Goal: Information Seeking & Learning: Learn about a topic

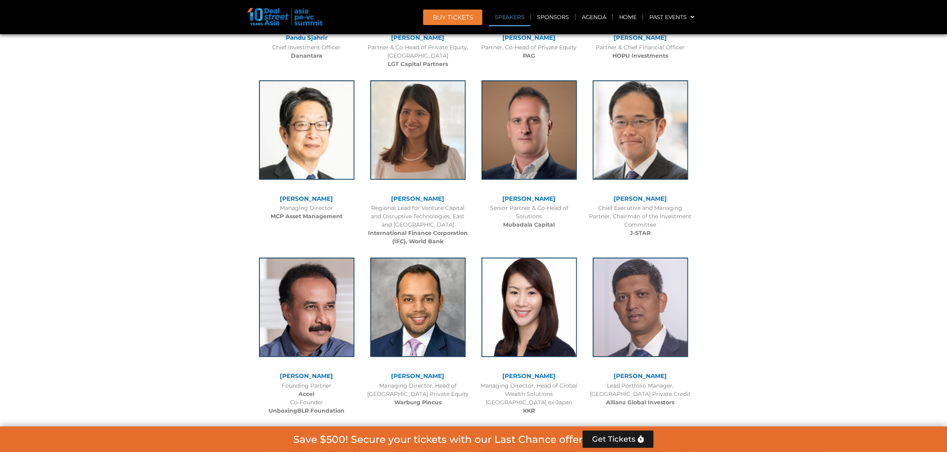
scroll to position [976, 0]
click at [680, 13] on link "Past Events" at bounding box center [672, 17] width 57 height 18
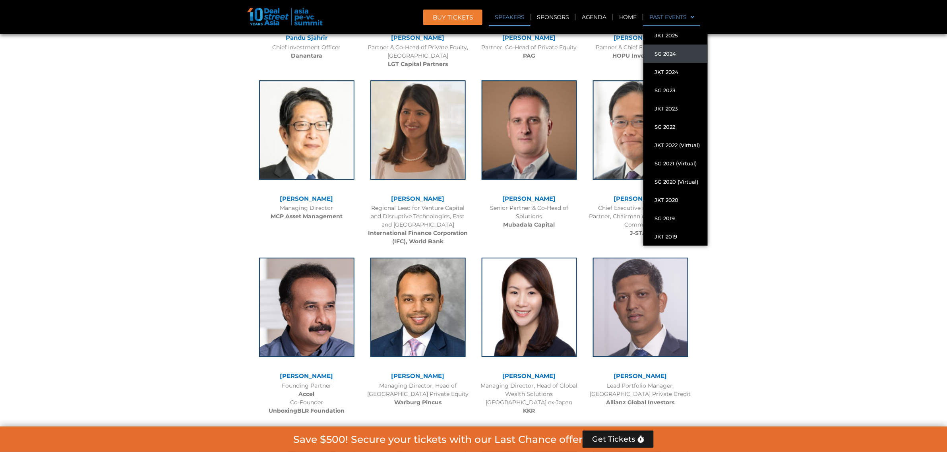
click at [684, 52] on link "SG 2024" at bounding box center [676, 54] width 64 height 18
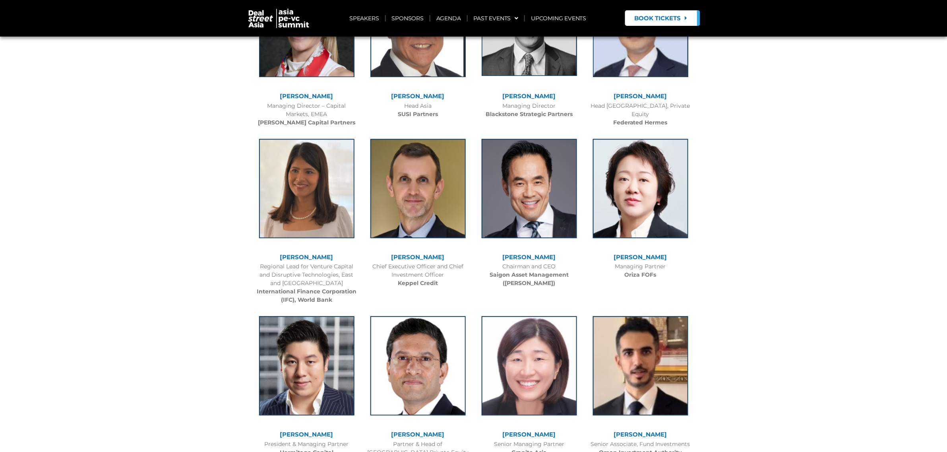
scroll to position [745, 0]
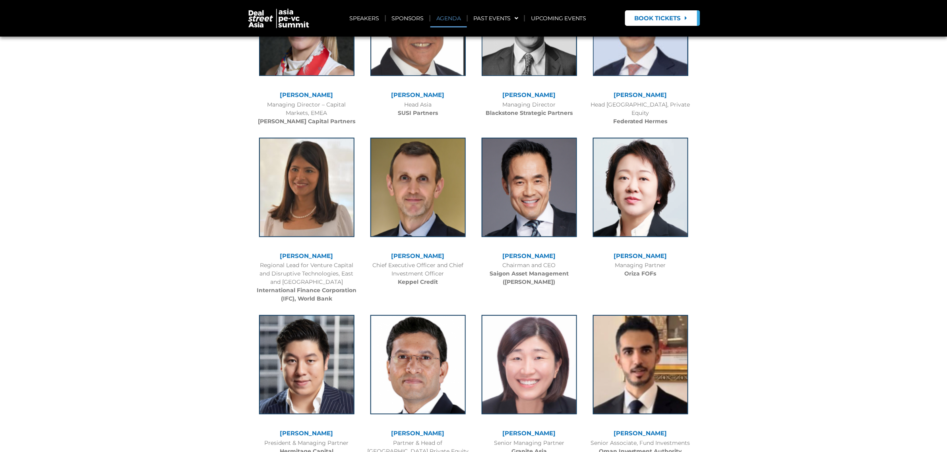
click at [447, 15] on link "AGENDA" at bounding box center [449, 18] width 37 height 18
click at [505, 19] on link "PAST EVENTS" at bounding box center [496, 18] width 57 height 18
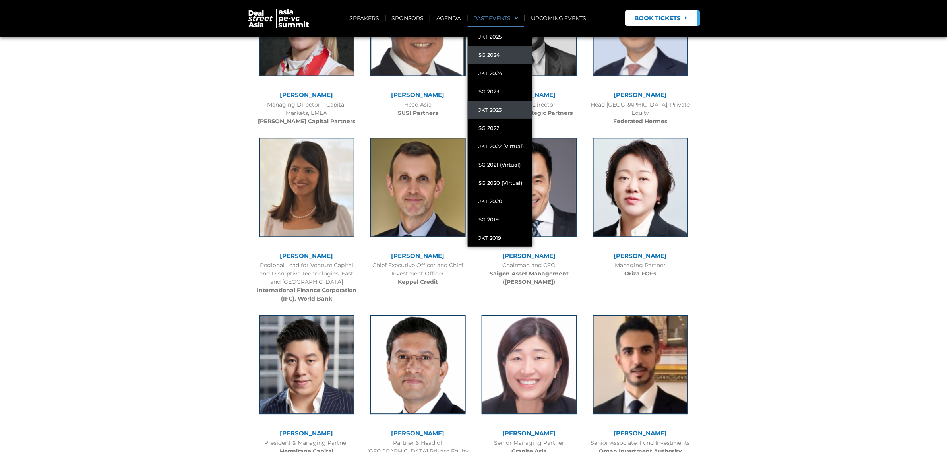
click at [513, 109] on link "JKT 2023" at bounding box center [500, 110] width 64 height 18
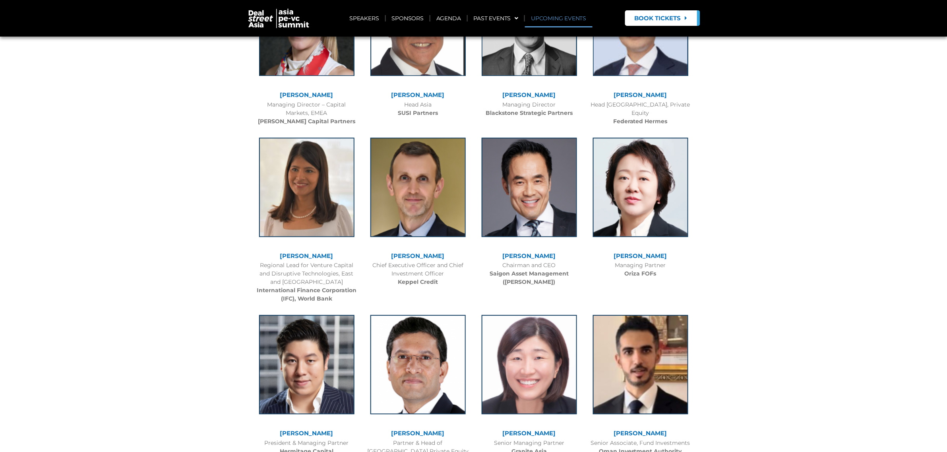
click at [549, 18] on link "UPCOMING EVENTS" at bounding box center [558, 18] width 67 height 18
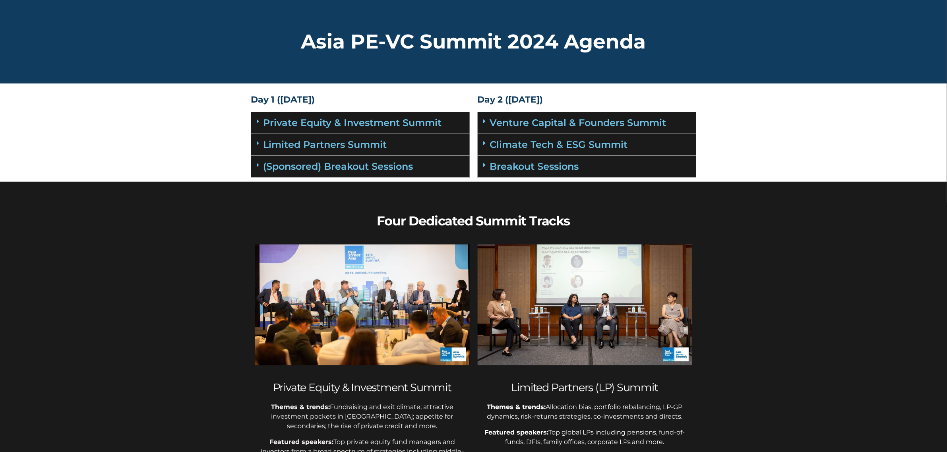
click at [419, 146] on div "Limited Partners Summit" at bounding box center [360, 145] width 219 height 22
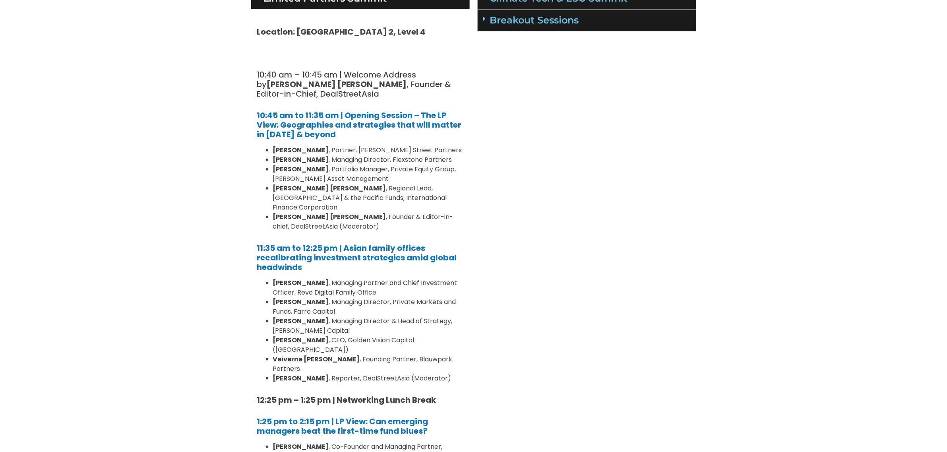
scroll to position [149, 0]
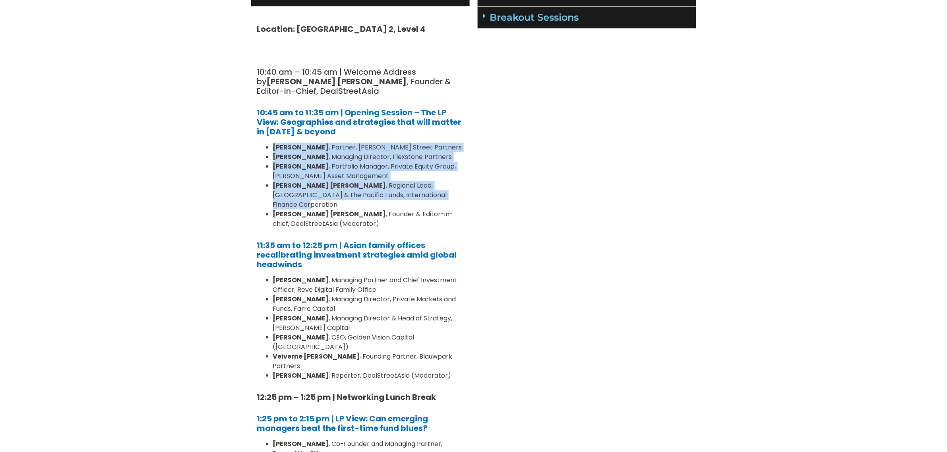
drag, startPoint x: 272, startPoint y: 146, endPoint x: 411, endPoint y: 191, distance: 147.2
click at [411, 191] on ul "Sunil Mishra , Partner, Adams Street Partners Lay Hong LEE , Managing Director,…" at bounding box center [360, 186] width 207 height 86
click at [411, 191] on li "Huai Fong Chew , Regional Lead, East Asia & the Pacific Funds, International Fi…" at bounding box center [368, 195] width 191 height 29
drag, startPoint x: 273, startPoint y: 144, endPoint x: 447, endPoint y: 194, distance: 181.4
click at [447, 194] on ul "Sunil Mishra , Partner, Adams Street Partners Lay Hong LEE , Managing Director,…" at bounding box center [360, 186] width 207 height 86
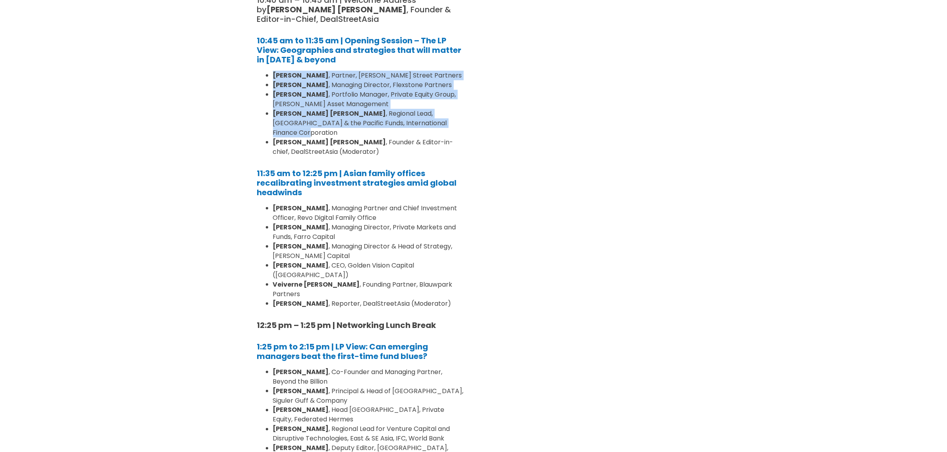
scroll to position [199, 0]
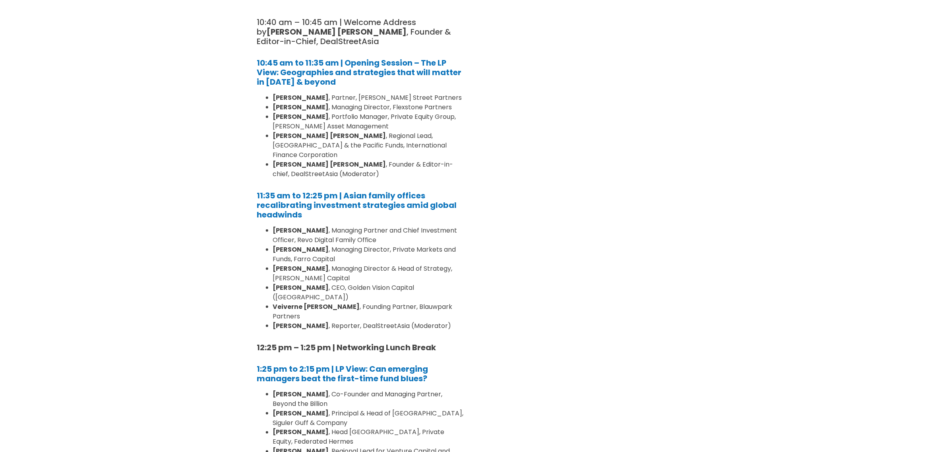
click at [547, 197] on div "Day 2 (18th September) Venture Capital & Founders​ Summit Location: Grand Ballr…" at bounding box center [587, 433] width 227 height 1081
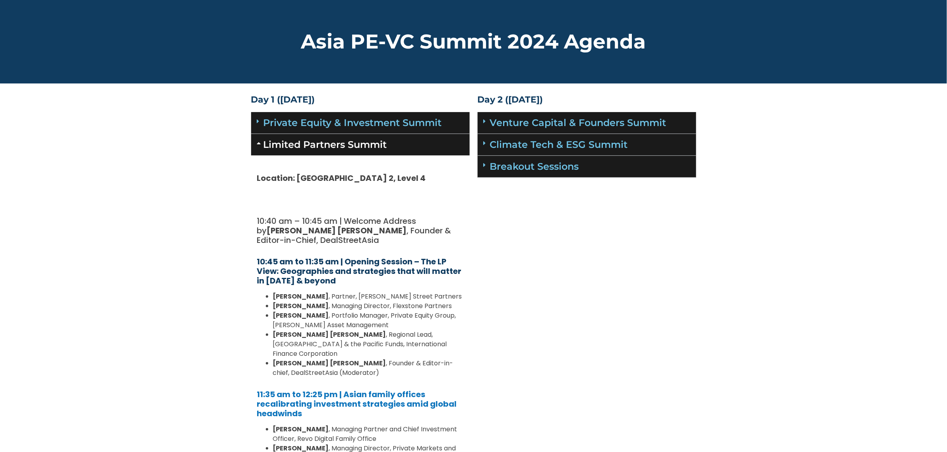
scroll to position [99, 0]
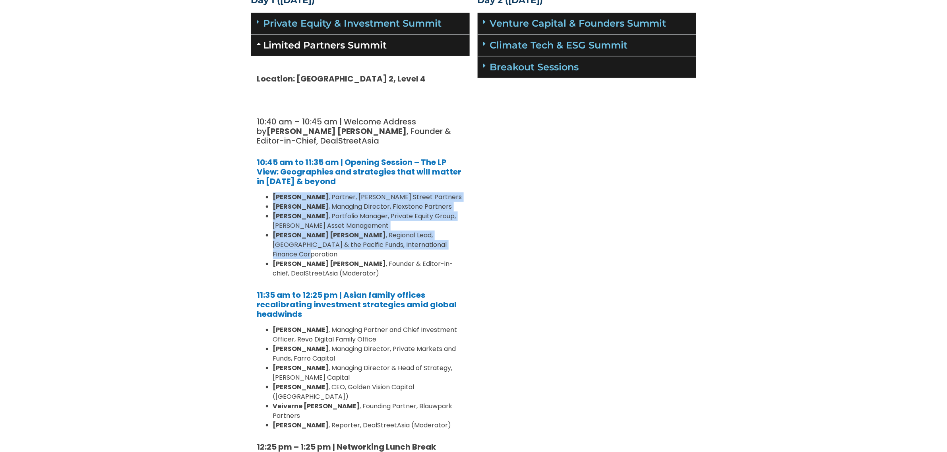
drag, startPoint x: 272, startPoint y: 199, endPoint x: 416, endPoint y: 243, distance: 150.2
click at [416, 243] on ul "Sunil Mishra , Partner, Adams Street Partners Lay Hong LEE , Managing Director,…" at bounding box center [360, 235] width 207 height 86
copy ul "Sunil Mishra , Partner, Adams Street Partners Lay Hong LEE , Managing Director,…"
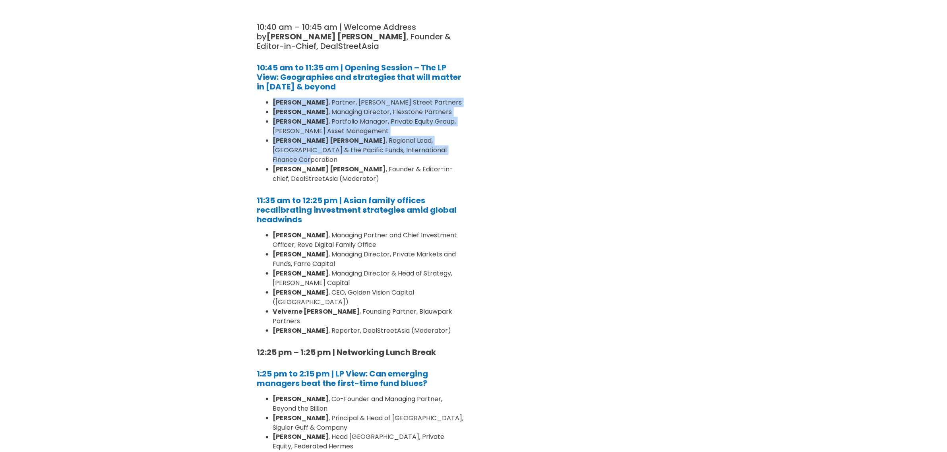
scroll to position [199, 0]
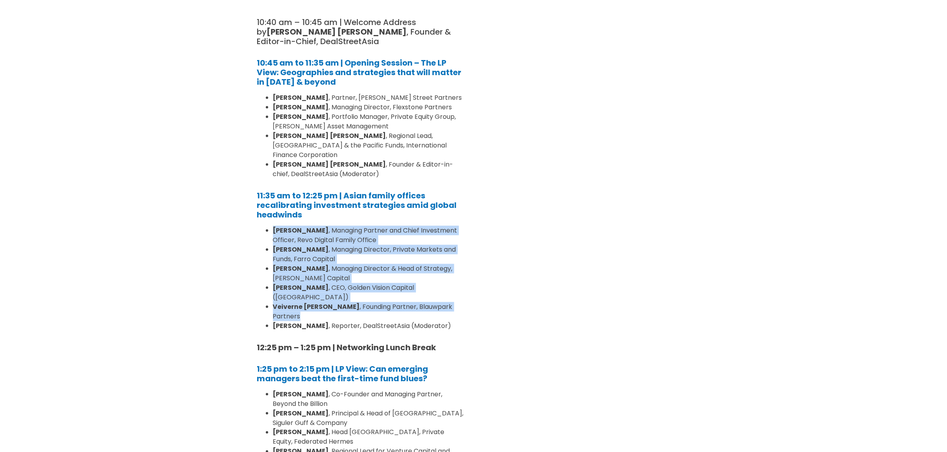
drag, startPoint x: 273, startPoint y: 219, endPoint x: 447, endPoint y: 289, distance: 188.0
click at [447, 289] on ul "Zann Kwan , Managing Partner and Chief Investment Officer, Revo Digital Family …" at bounding box center [360, 278] width 207 height 105
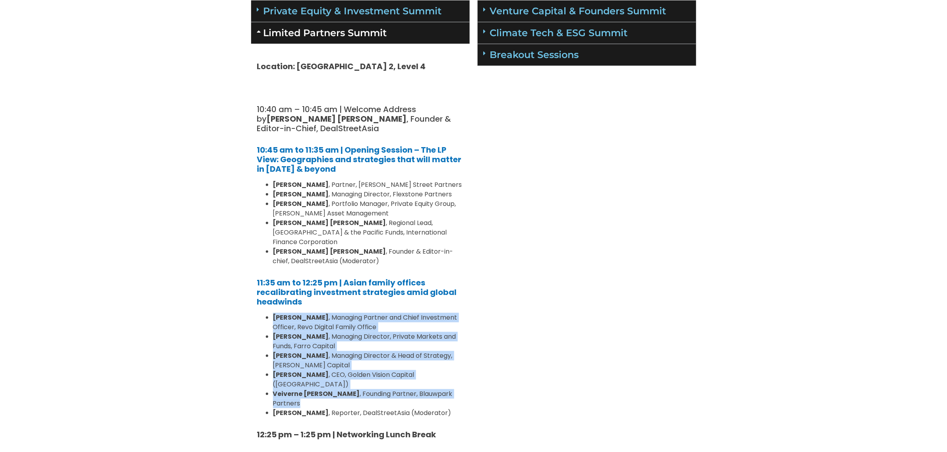
scroll to position [248, 0]
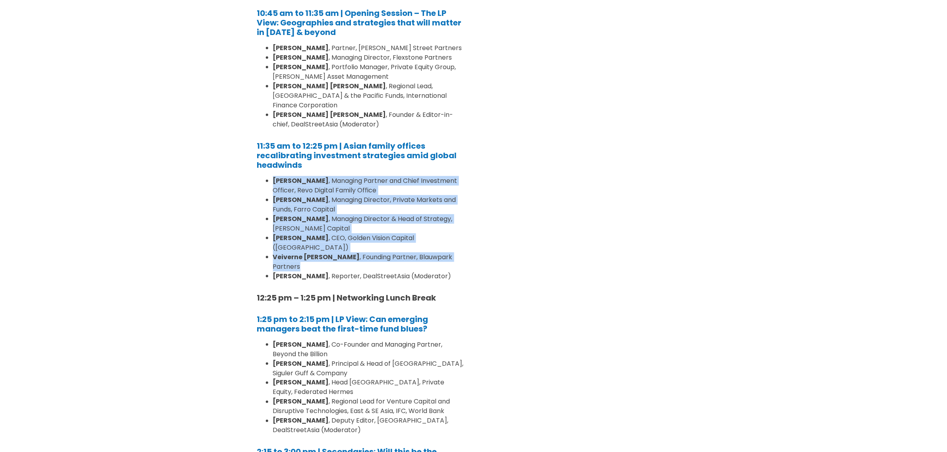
click at [287, 195] on strong "Rebekah Woo" at bounding box center [301, 199] width 56 height 9
drag, startPoint x: 273, startPoint y: 172, endPoint x: 456, endPoint y: 239, distance: 195.3
click at [456, 239] on ul "Zann Kwan , Managing Partner and Chief Investment Officer, Revo Digital Family …" at bounding box center [360, 228] width 207 height 105
copy ul "Zann Kwan , Managing Partner and Chief Investment Officer, Revo Digital Family …"
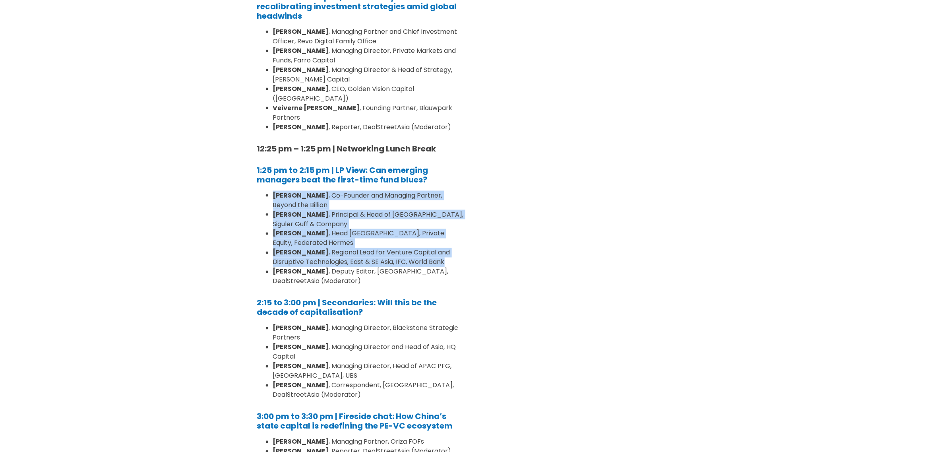
drag, startPoint x: 274, startPoint y: 167, endPoint x: 454, endPoint y: 233, distance: 191.8
click at [454, 233] on ul "Shelly Porges , Co-Founder and Managing Partner, Beyond the Billion Sharon Lian…" at bounding box center [360, 238] width 207 height 95
copy ul "Shelly Porges , Co-Founder and Managing Partner, Beyond the Billion Sharon Lian…"
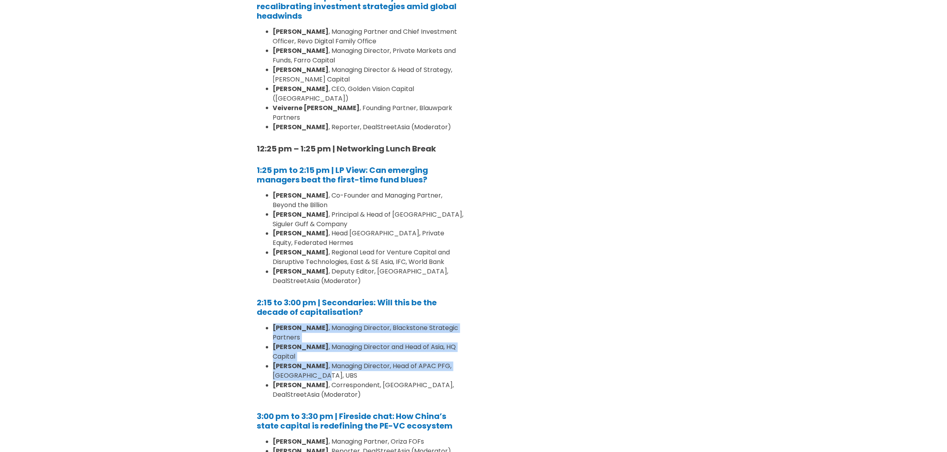
drag, startPoint x: 272, startPoint y: 298, endPoint x: 354, endPoint y: 337, distance: 91.4
click at [354, 337] on ul "Eric Tam , Managing Director, Blackstone Strategic Partners Michael Hu , Managi…" at bounding box center [360, 362] width 207 height 76
copy ul "Eric Tam , Managing Director, Blackstone Strategic Partners Michael Hu , Managi…"
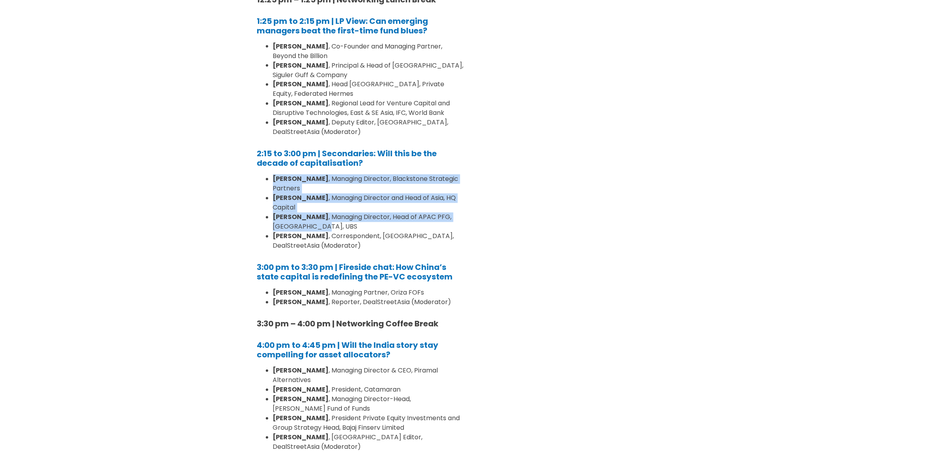
scroll to position [646, 0]
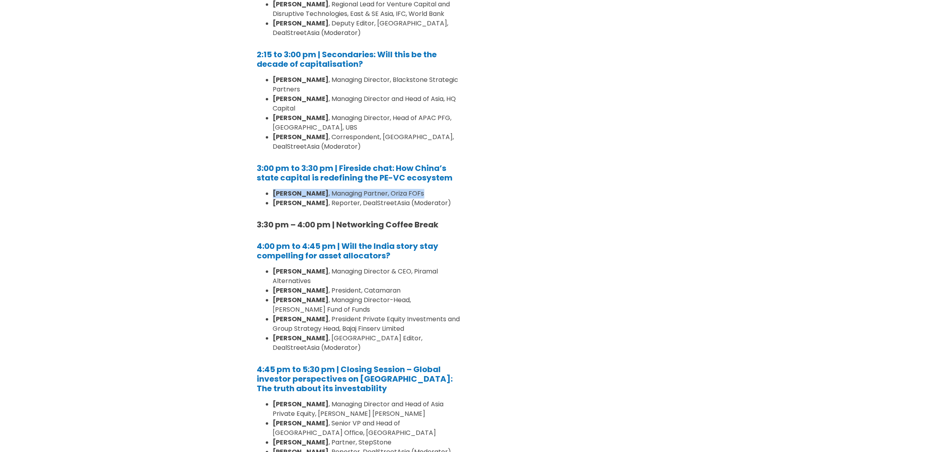
drag, startPoint x: 406, startPoint y: 149, endPoint x: 271, endPoint y: 151, distance: 135.6
click at [271, 151] on div "Location: Grand Ballroom 2, Level 4 10:40 am – 10:45 am | Welcome Address by Jo…" at bounding box center [360, 4] width 219 height 991
copy li "Xu Qing , Managing Partner, Oriza FOFs"
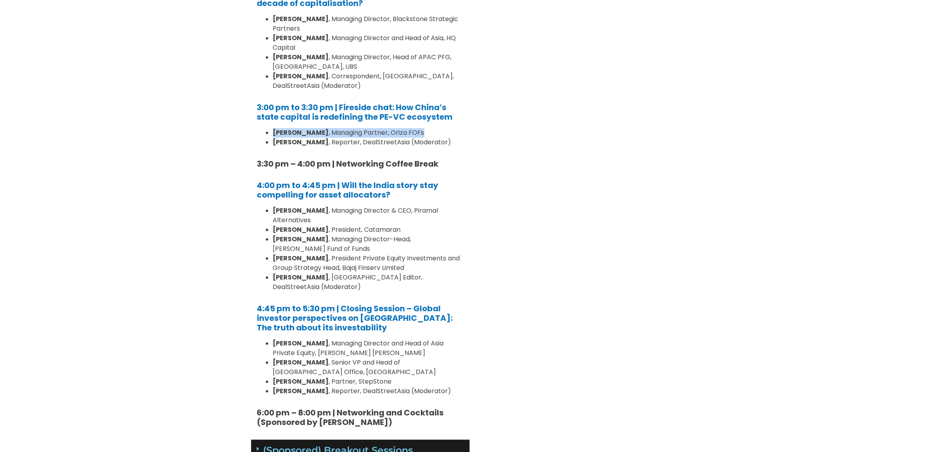
scroll to position [795, 0]
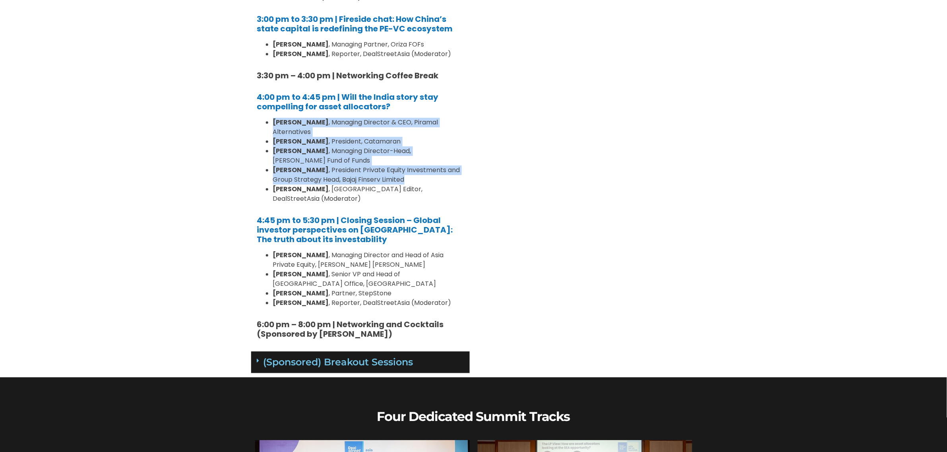
drag, startPoint x: 274, startPoint y: 82, endPoint x: 444, endPoint y: 140, distance: 180.8
click at [444, 140] on ul "Kalpesh Kikani , Managing Director & CEO, Piramal Alternatives Deepak Padaki , …" at bounding box center [360, 161] width 207 height 86
copy ul "Kalpesh Kikani , Managing Director & CEO, Piramal Alternatives Deepak Padaki , …"
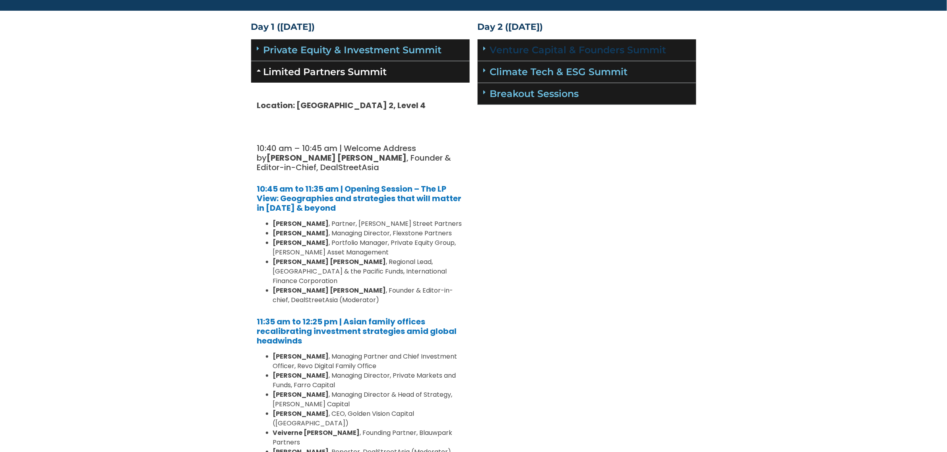
scroll to position [0, 0]
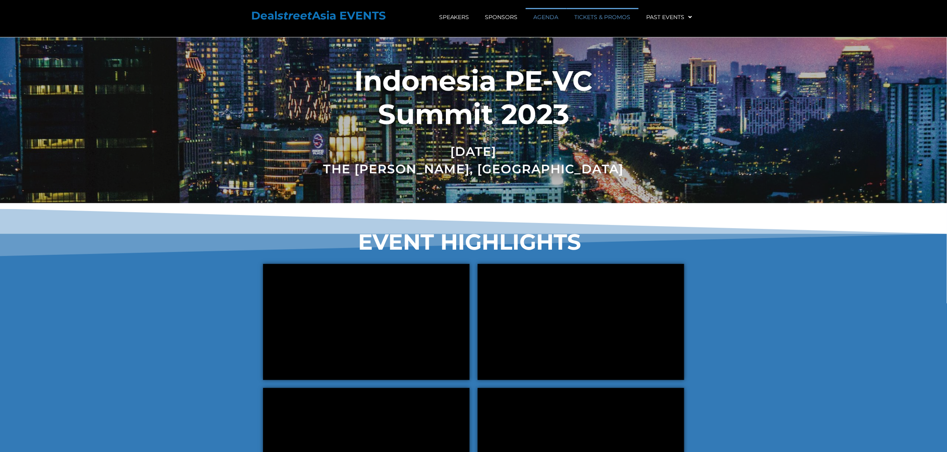
click at [546, 21] on link "AGENDA" at bounding box center [546, 17] width 41 height 18
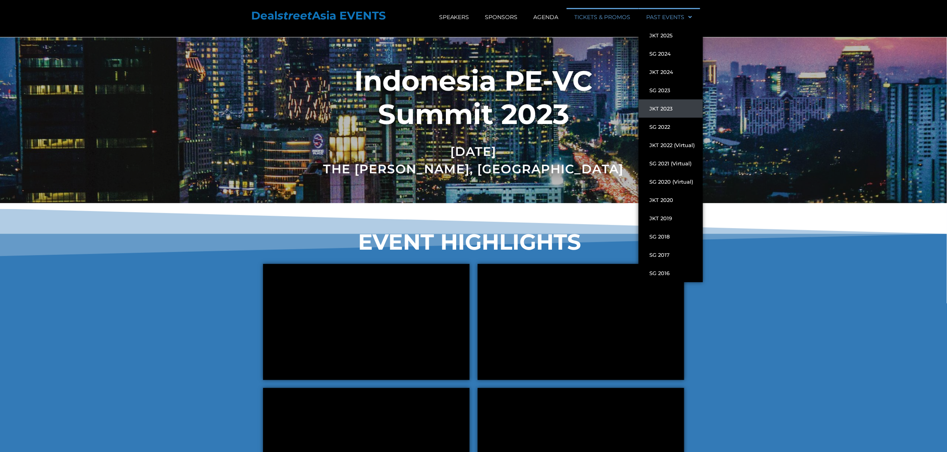
click at [680, 22] on link "PAST EVENTS" at bounding box center [670, 17] width 62 height 18
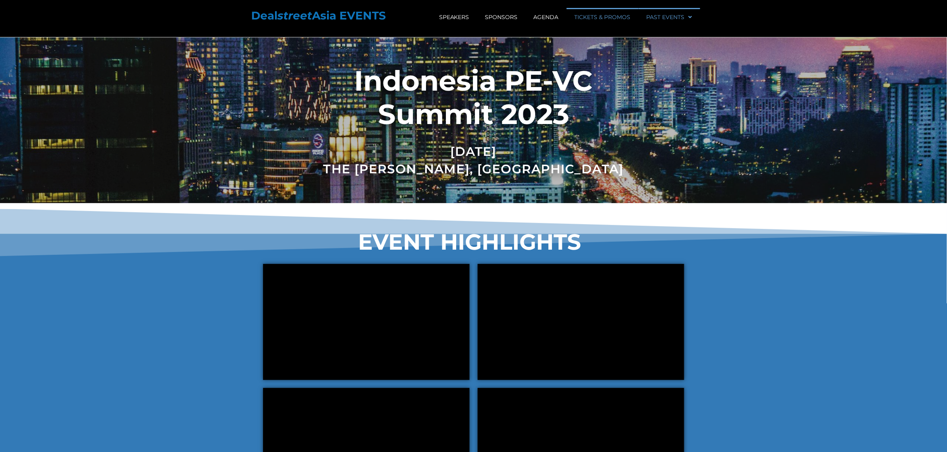
click at [680, 15] on link "PAST EVENTS" at bounding box center [670, 17] width 62 height 18
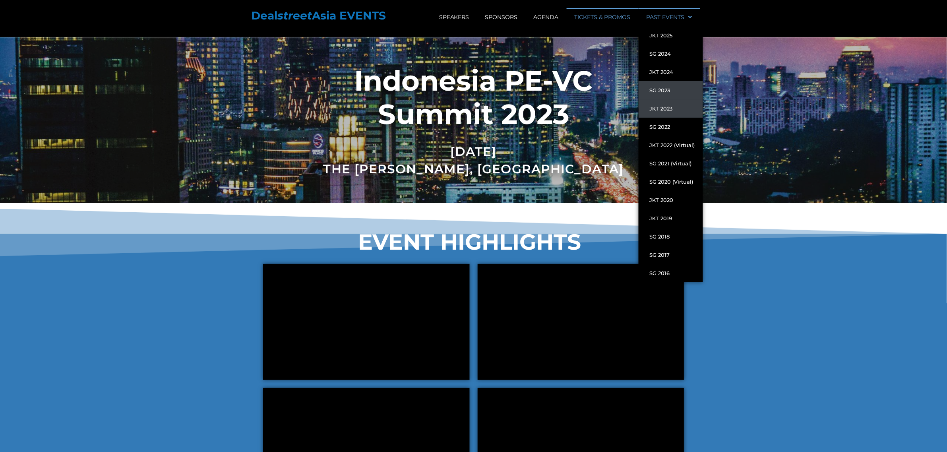
click at [683, 90] on link "SG 2023" at bounding box center [671, 90] width 64 height 18
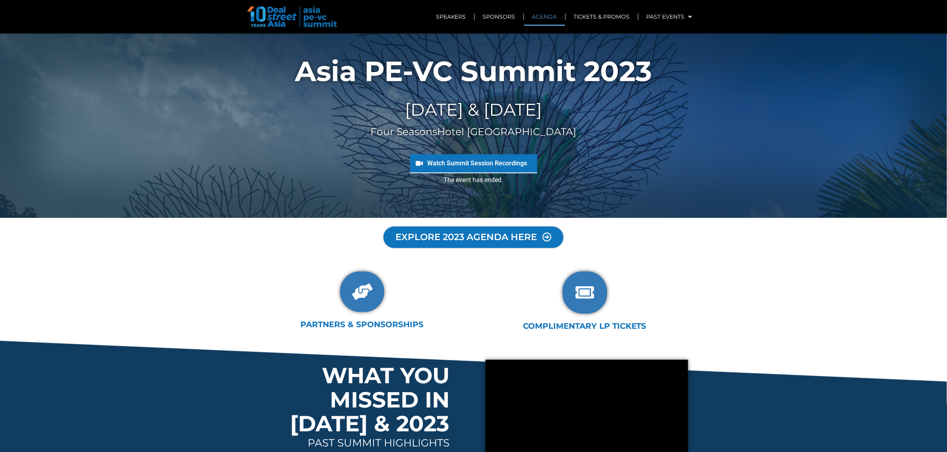
click at [555, 23] on link "AGENDA" at bounding box center [544, 17] width 41 height 18
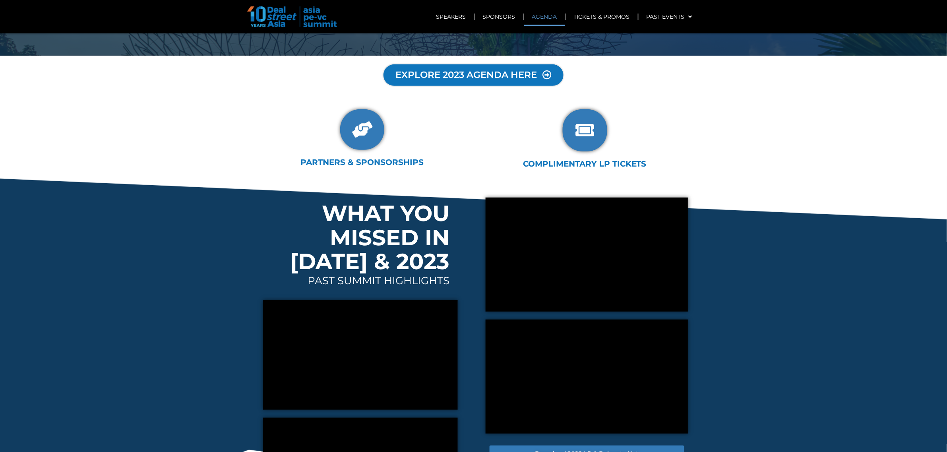
scroll to position [189, 0]
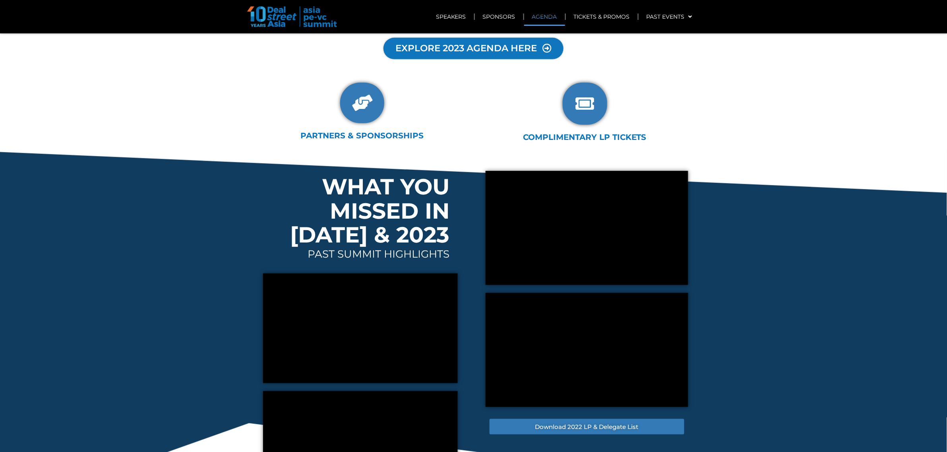
click at [486, 50] on span "EXPLORE 2023 AGENDA HERE" at bounding box center [467, 49] width 142 height 10
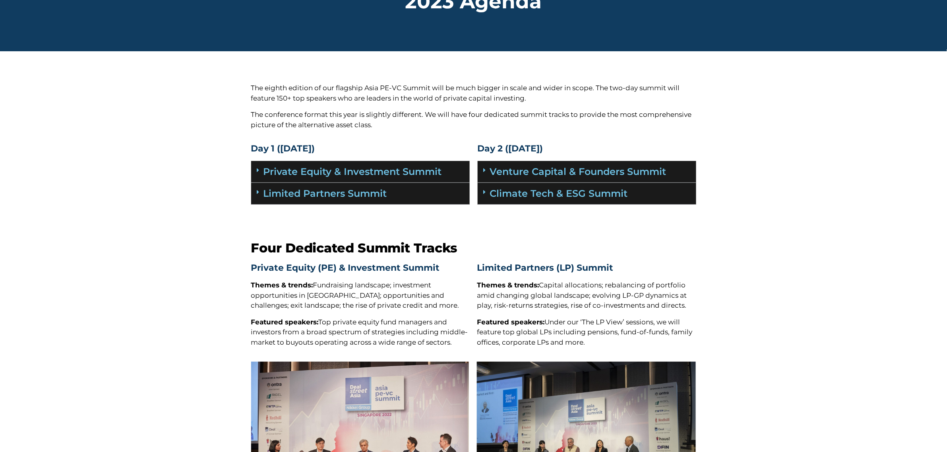
scroll to position [99, 0]
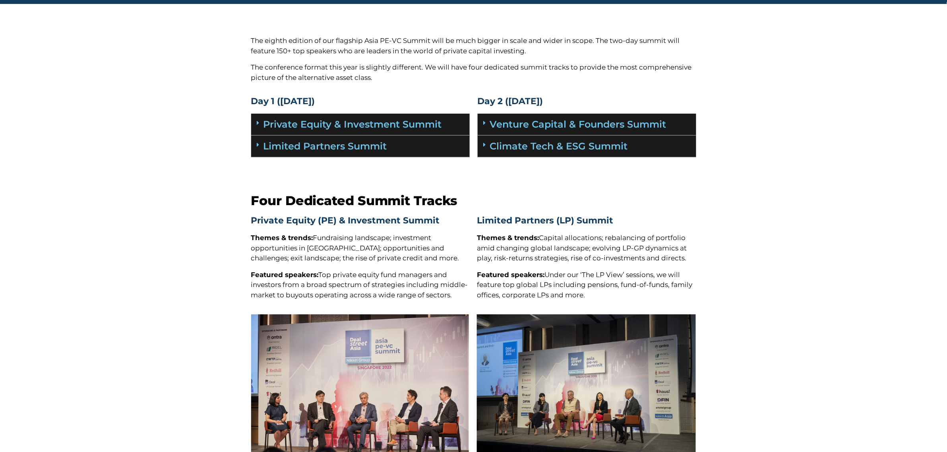
click at [369, 154] on div "Limited Partners Summit" at bounding box center [360, 147] width 219 height 22
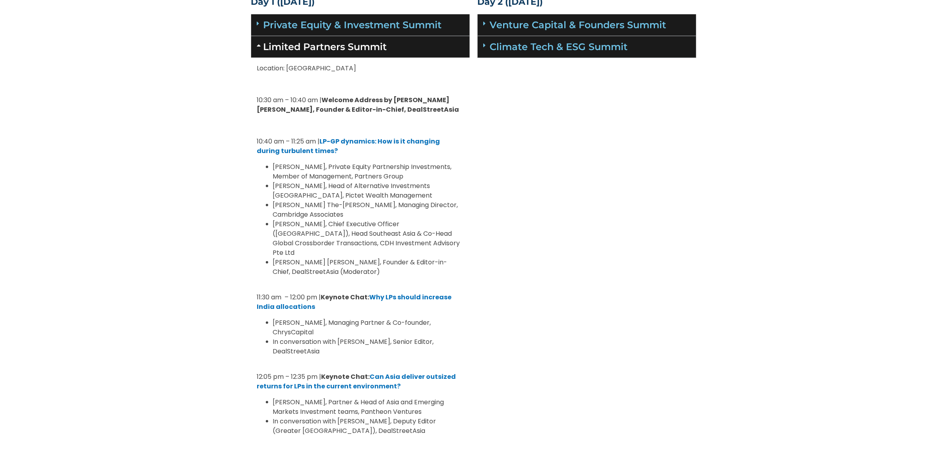
scroll to position [248, 0]
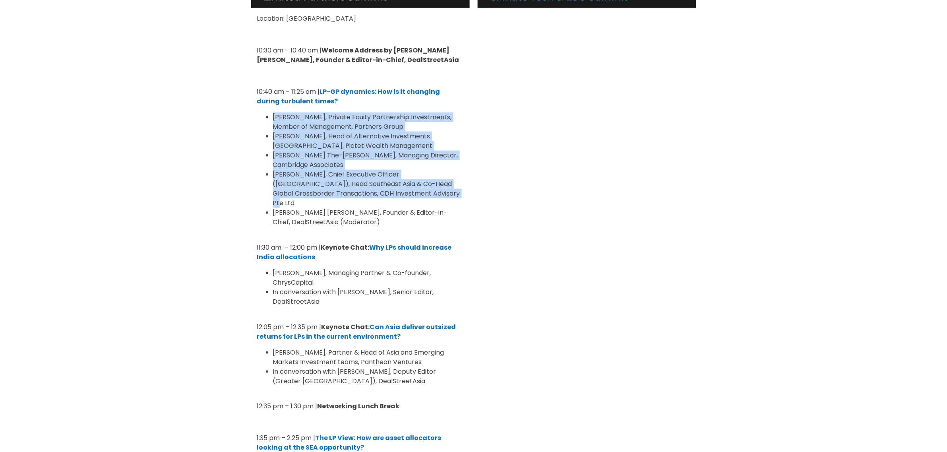
drag, startPoint x: 273, startPoint y: 118, endPoint x: 448, endPoint y: 189, distance: 189.1
click at [448, 189] on ul "[PERSON_NAME], Private Equity Partnership Investments, Member of Management, Pa…" at bounding box center [360, 170] width 207 height 114
copy ul "[PERSON_NAME], Private Equity Partnership Investments, Member of Management, Pa…"
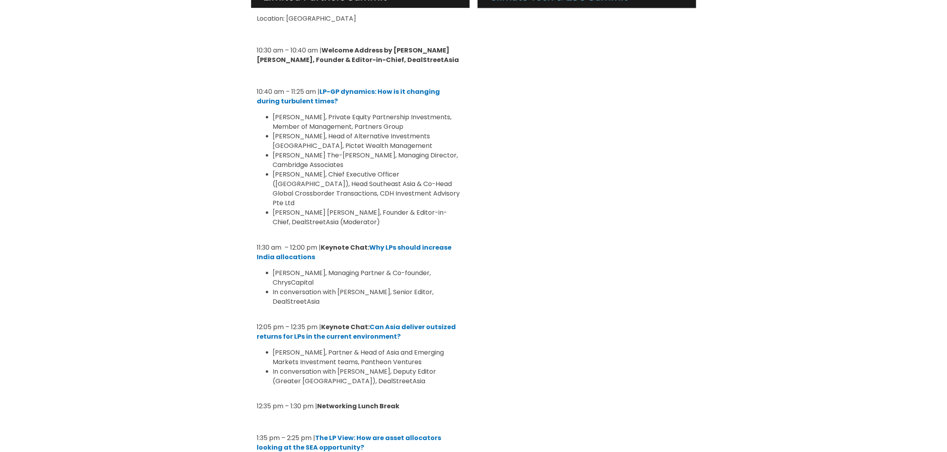
click at [524, 227] on div "Day 2 ([DATE]) Venture Capital & Founders​ Summit Location: [GEOGRAPHIC_DATA] 8…" at bounding box center [587, 392] width 227 height 897
drag, startPoint x: 274, startPoint y: 266, endPoint x: 470, endPoint y: 262, distance: 196.1
click at [470, 262] on div "Day 1 ([DATE]) Private Equity & Investment Summit Location: [GEOGRAPHIC_DATA] 8…" at bounding box center [360, 392] width 227 height 897
copy span "[PERSON_NAME], Managing Partner & Co-founder, ChrysCapital"
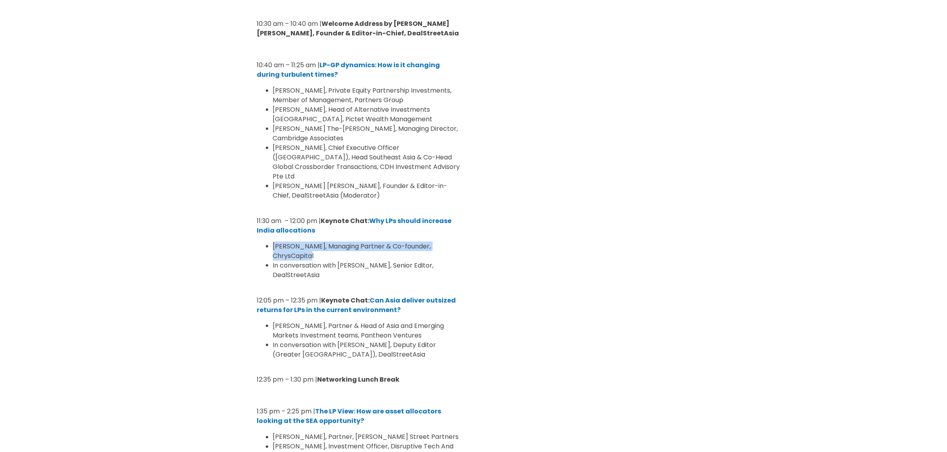
scroll to position [298, 0]
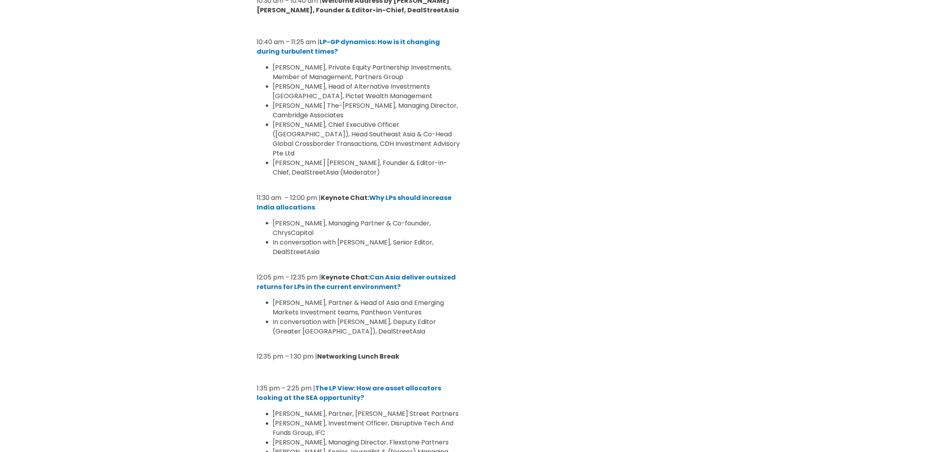
click at [472, 283] on div "Day 1 ([DATE]) Private Equity & Investment Summit Location: [GEOGRAPHIC_DATA] 8…" at bounding box center [360, 342] width 227 height 897
drag, startPoint x: 274, startPoint y: 283, endPoint x: 423, endPoint y: 295, distance: 148.8
click at [423, 298] on li "Brian Lim, Partner & Head of Asia and Emerging Markets Investment teams, Panthe…" at bounding box center [368, 307] width 191 height 19
copy span "Brian Lim, Partner & Head of Asia and Emerging Markets Investment teams, Panthe…"
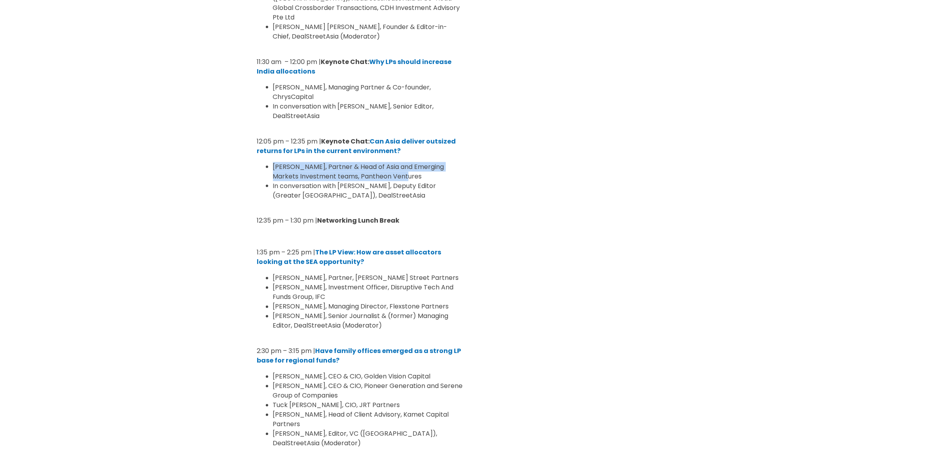
scroll to position [447, 0]
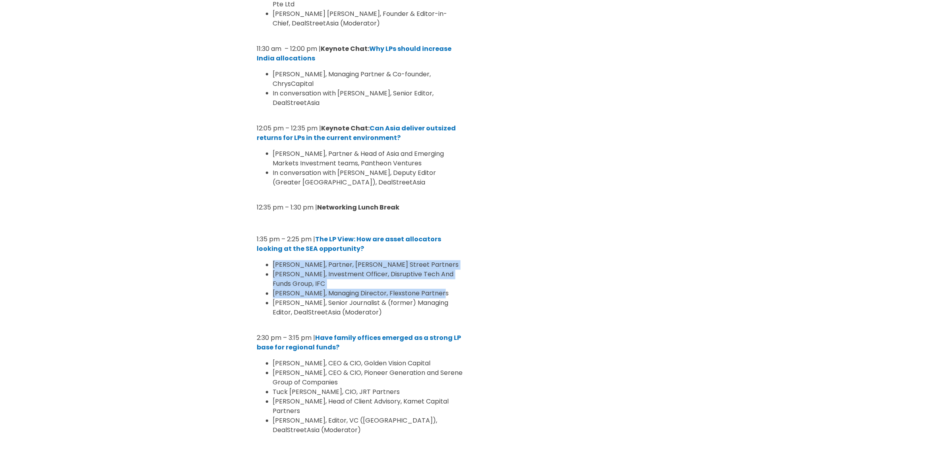
drag, startPoint x: 317, startPoint y: 256, endPoint x: 456, endPoint y: 277, distance: 141.0
click at [456, 277] on ul "Sunil Mishra, Partner, Adams Street Partners Saima Rehman, Investment Officer, …" at bounding box center [360, 288] width 207 height 57
copy ul "Sunil Mishra, Partner, Adams Street Partners Saima Rehman, Investment Officer, …"
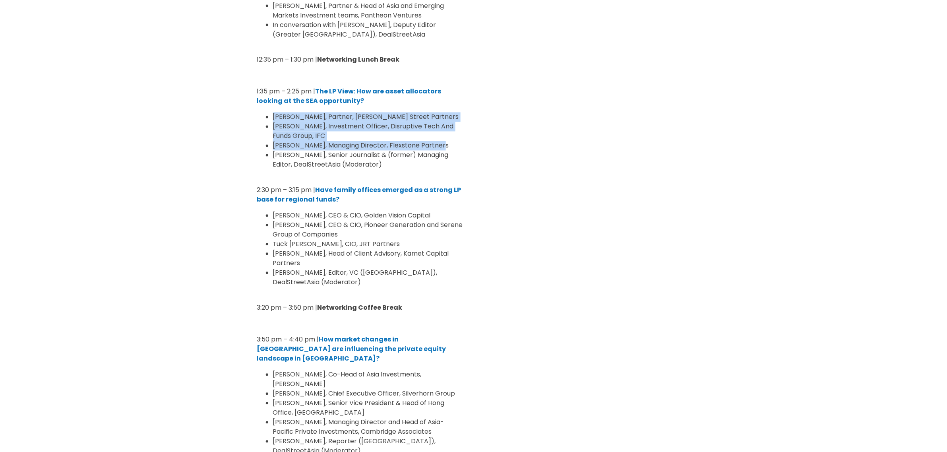
scroll to position [596, 0]
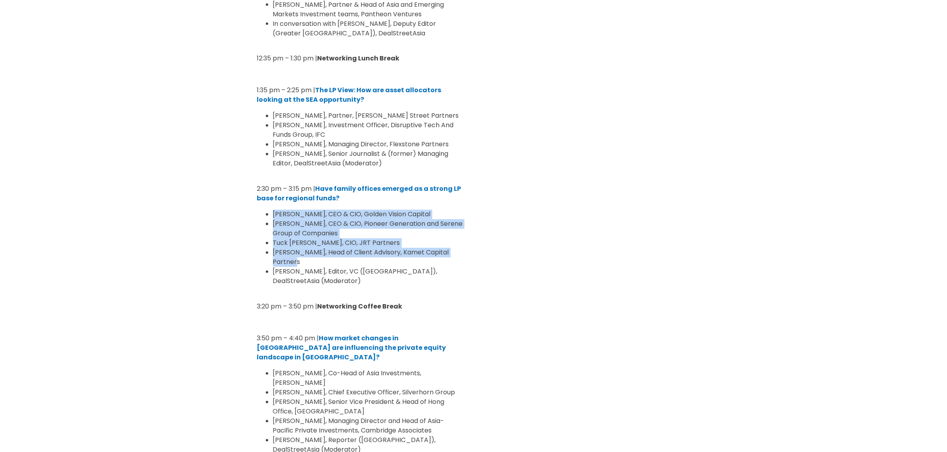
drag, startPoint x: 273, startPoint y: 195, endPoint x: 374, endPoint y: 239, distance: 109.7
click at [374, 239] on ul "Sean Low, CEO & CIO, Golden Vision Capital Rebekah Woo, CEO & CIO, Pioneer Gene…" at bounding box center [360, 248] width 207 height 76
copy ul "Sean Low, CEO & CIO, Golden Vision Capital Rebekah Woo, CEO & CIO, Pioneer Gene…"
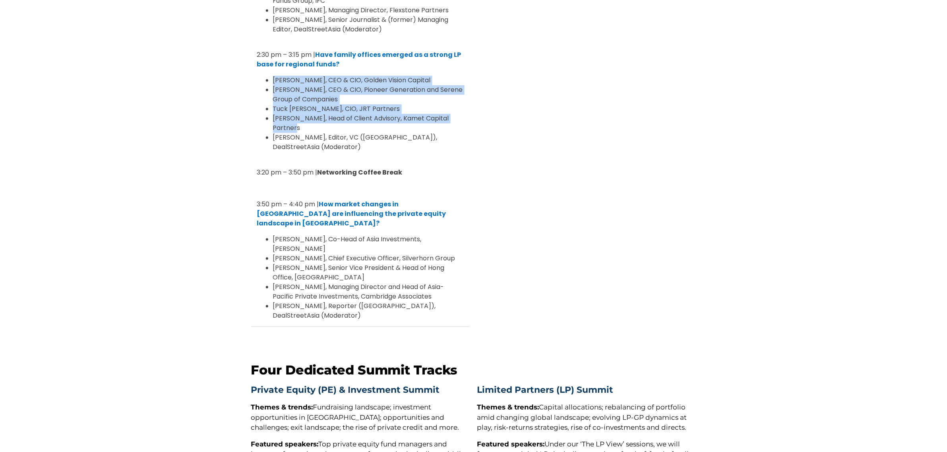
scroll to position [745, 0]
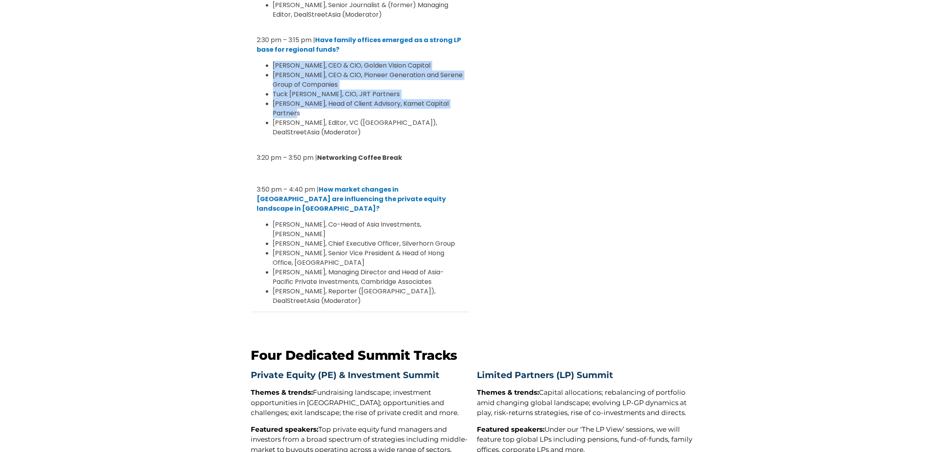
drag, startPoint x: 274, startPoint y: 196, endPoint x: 454, endPoint y: 246, distance: 187.2
click at [454, 246] on ul "Mingchen Xia, Co-Head of Asia Investments, Hamilton Lane Mike Imam, Chief Execu…" at bounding box center [360, 263] width 207 height 86
copy ul "Mingchen Xia, Co-Head of Asia Investments, Hamilton Lane Mike Imam, Chief Execu…"
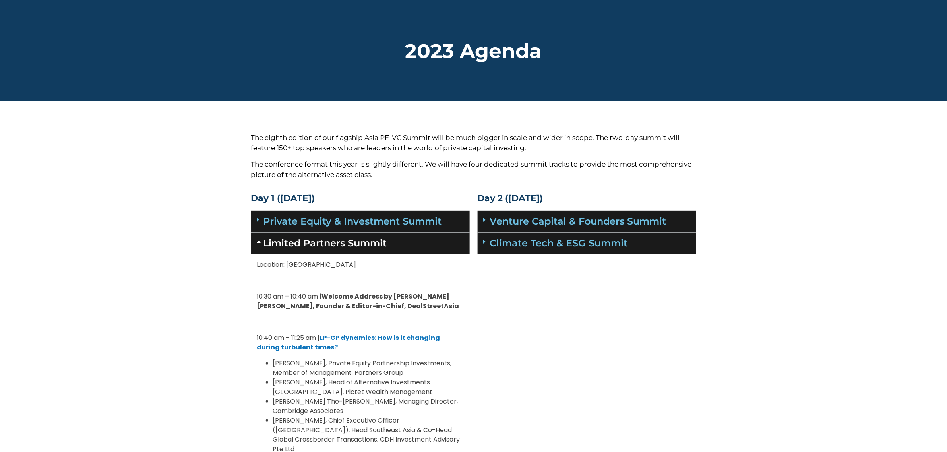
scroll to position [0, 0]
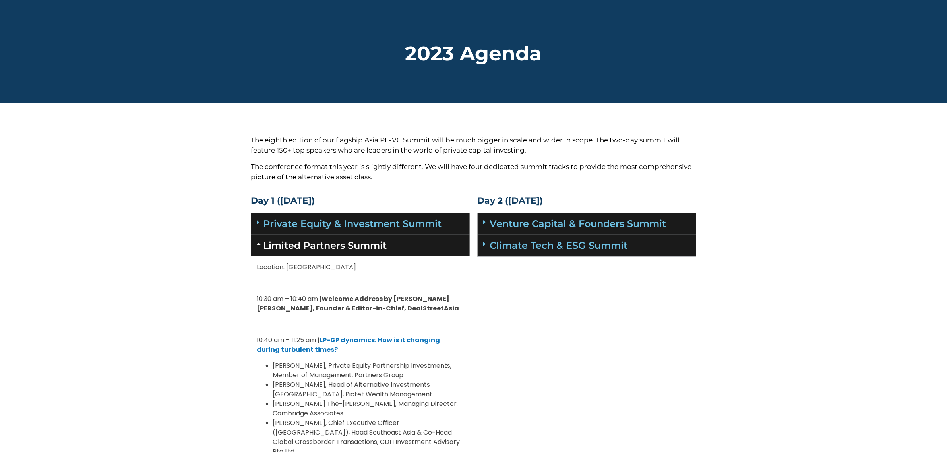
click at [354, 242] on link "Limited Partners Summit" at bounding box center [326, 246] width 124 height 12
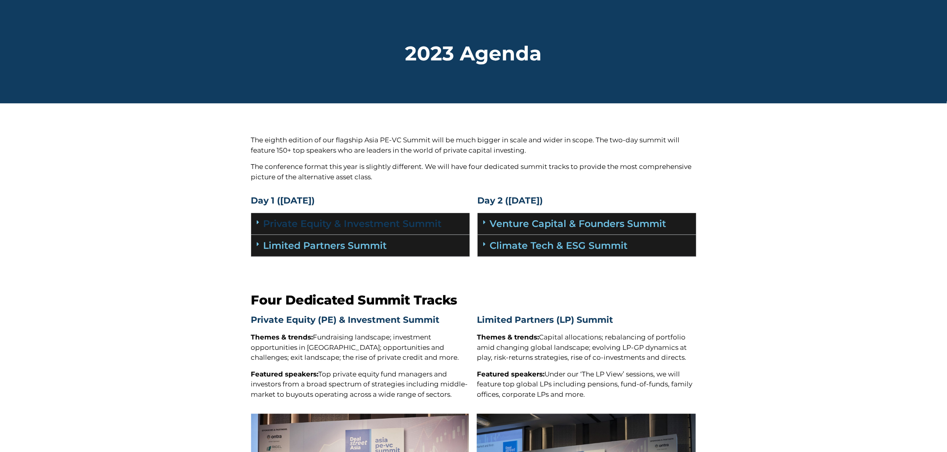
click at [411, 223] on link "Private Equity & Investment Summit" at bounding box center [353, 224] width 179 height 12
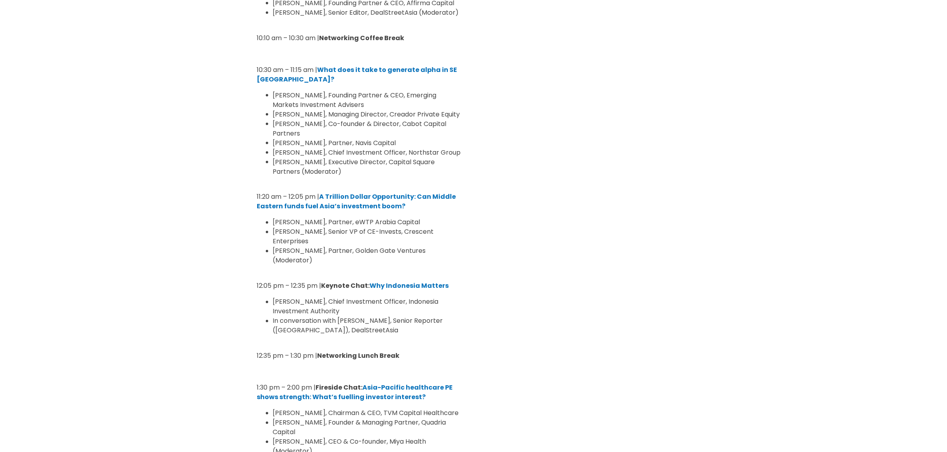
scroll to position [497, 0]
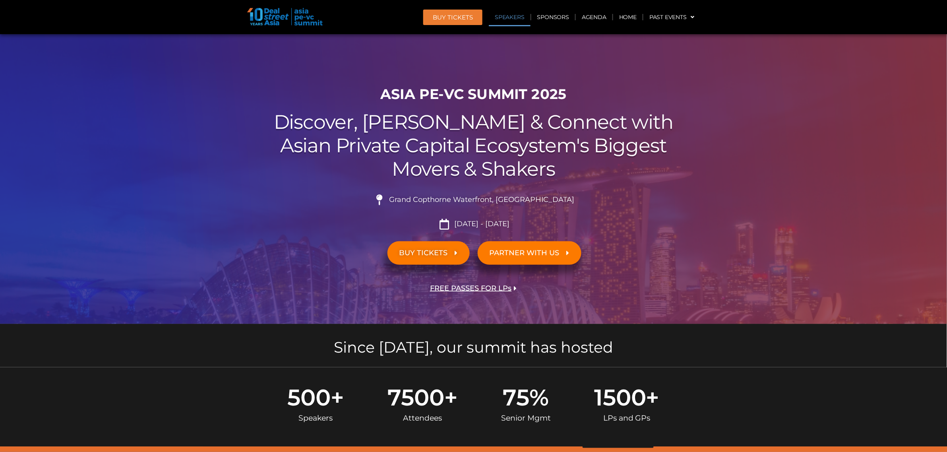
click at [527, 22] on link "Speakers" at bounding box center [509, 17] width 41 height 18
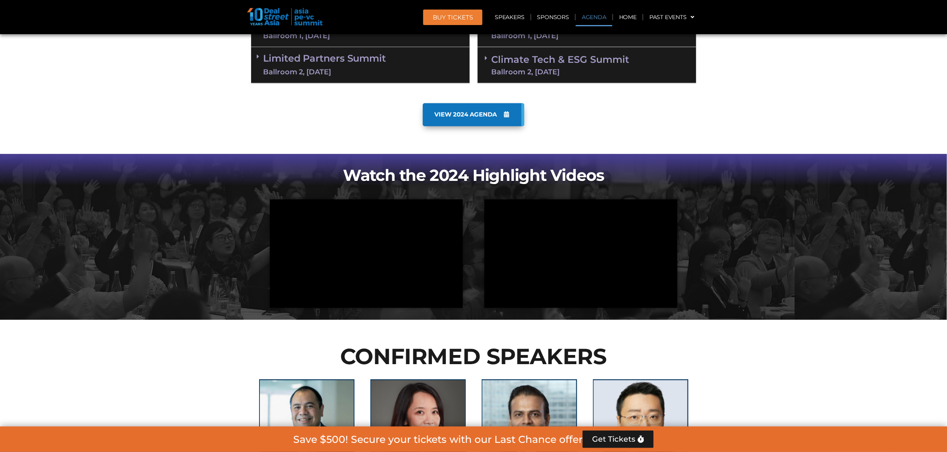
scroll to position [429, 0]
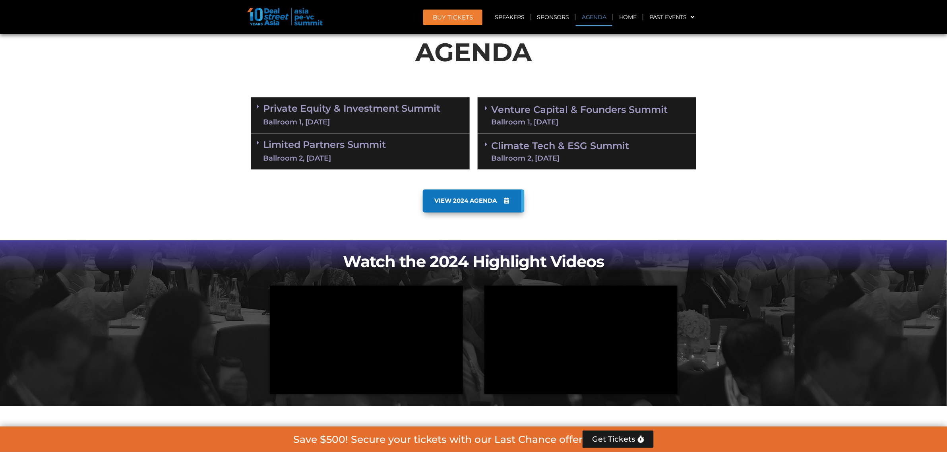
click at [392, 150] on div "Limited Partners [GEOGRAPHIC_DATA] 2, [DATE]" at bounding box center [360, 152] width 219 height 36
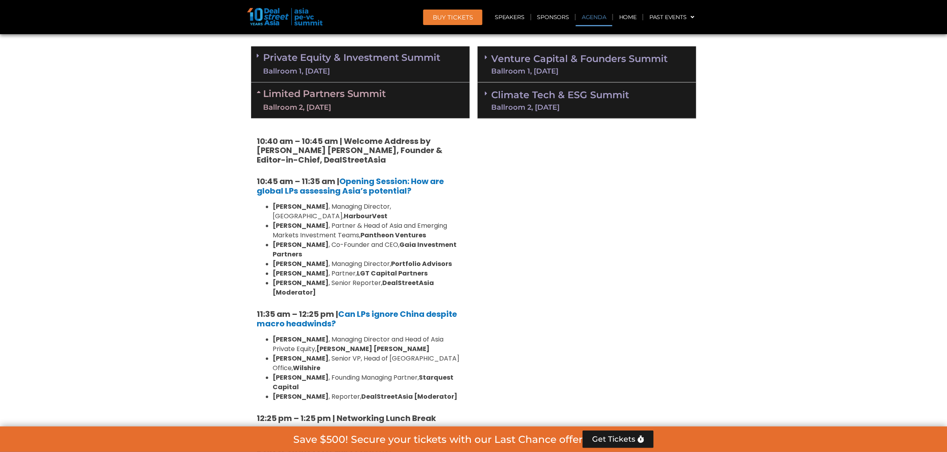
scroll to position [529, 0]
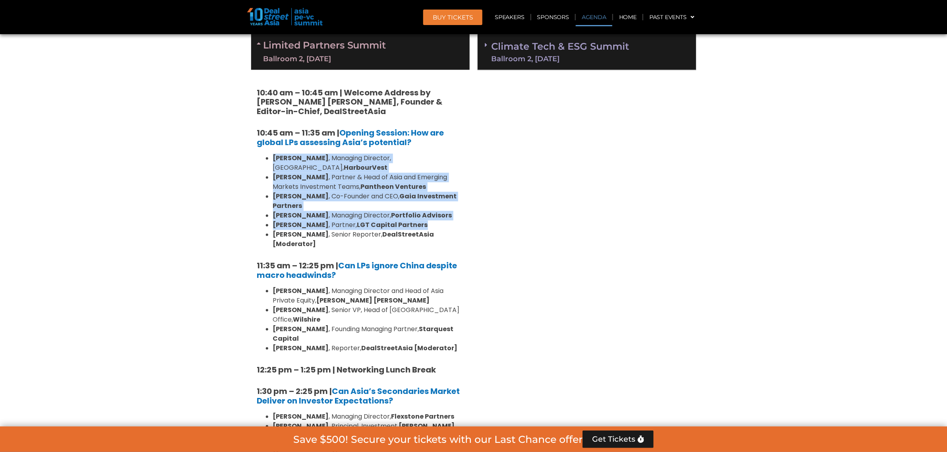
drag, startPoint x: 273, startPoint y: 158, endPoint x: 446, endPoint y: 211, distance: 181.2
click at [446, 211] on ul "[PERSON_NAME] , Managing Director, [GEOGRAPHIC_DATA], HarbourVest [PERSON_NAME]…" at bounding box center [360, 201] width 207 height 95
copy ul "[PERSON_NAME] , Managing Director, [GEOGRAPHIC_DATA], HarbourVest [PERSON_NAME]…"
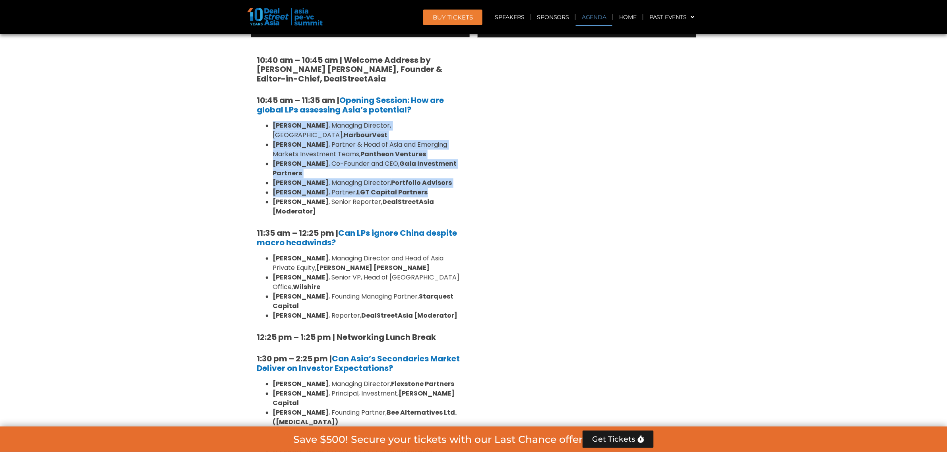
scroll to position [578, 0]
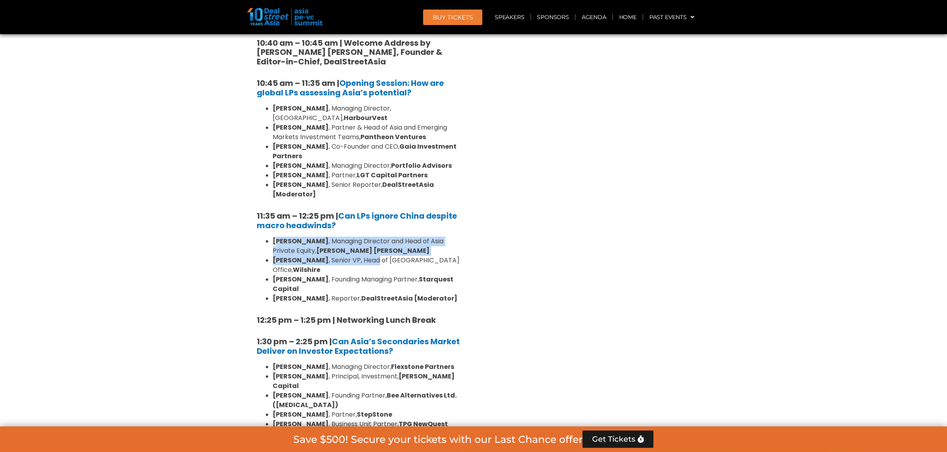
drag, startPoint x: 276, startPoint y: 223, endPoint x: 337, endPoint y: 250, distance: 66.2
click at [352, 239] on ul "[PERSON_NAME] , Managing Director and Head of Asia Private Equity, [PERSON_NAME…" at bounding box center [360, 270] width 207 height 67
drag, startPoint x: 334, startPoint y: 253, endPoint x: 327, endPoint y: 256, distance: 7.3
click at [331, 275] on li "[PERSON_NAME] , Founding Managing Partner, Starquest Capital" at bounding box center [368, 284] width 191 height 19
drag, startPoint x: 307, startPoint y: 258, endPoint x: 270, endPoint y: 223, distance: 50.4
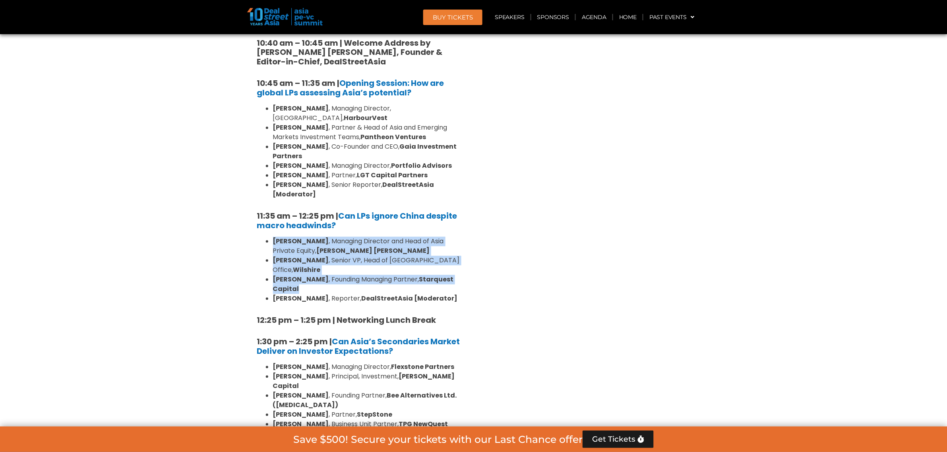
click at [270, 237] on ul "[PERSON_NAME] , Managing Director and Head of Asia Private Equity, [PERSON_NAME…" at bounding box center [360, 270] width 207 height 67
copy ul "[PERSON_NAME] , Managing Director and Head of Asia Private Equity, [PERSON_NAME…"
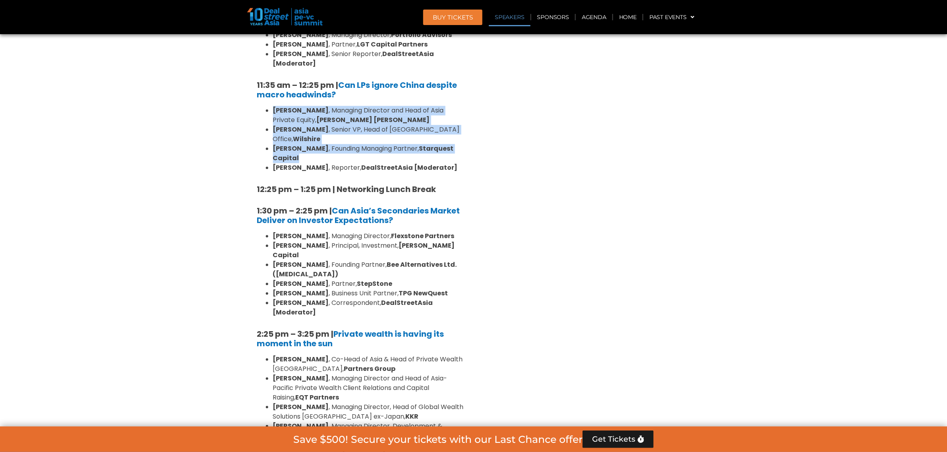
scroll to position [728, 0]
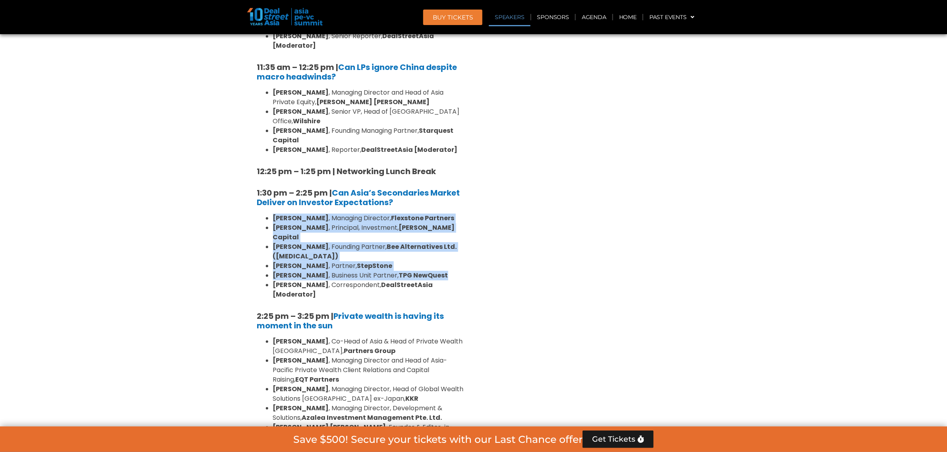
drag, startPoint x: 272, startPoint y: 185, endPoint x: 443, endPoint y: 226, distance: 176.5
click at [443, 226] on ul "[PERSON_NAME] , Managing Director, Flexstone Partners [PERSON_NAME] , Principal…" at bounding box center [360, 256] width 207 height 86
copy ul "[PERSON_NAME] , Managing Director, Flexstone Partners [PERSON_NAME] , Principal…"
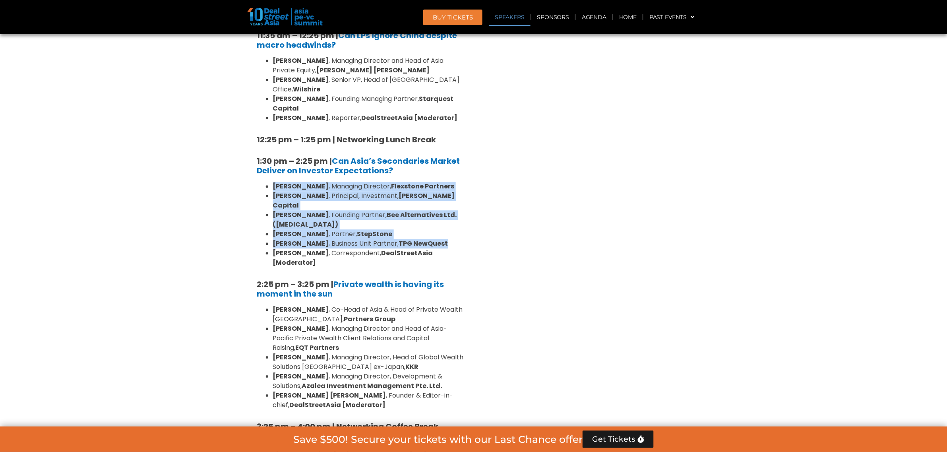
scroll to position [777, 0]
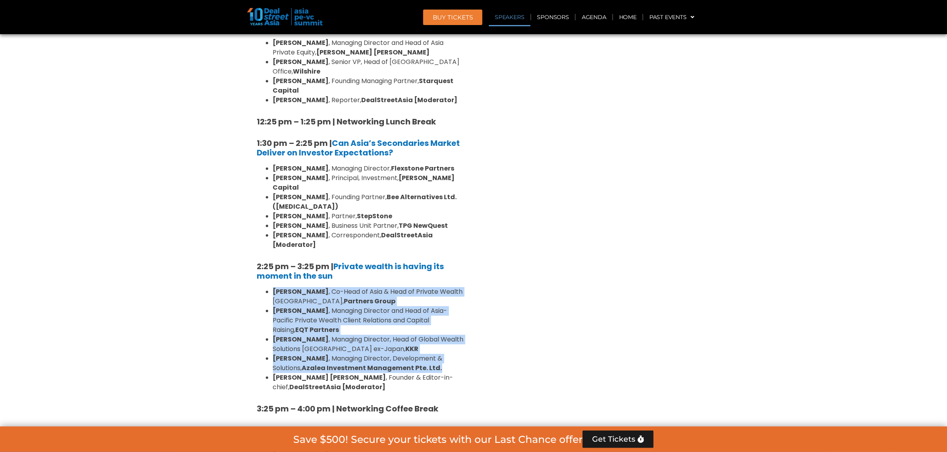
drag, startPoint x: 273, startPoint y: 231, endPoint x: 432, endPoint y: 306, distance: 176.1
click at [432, 306] on ul "[PERSON_NAME] , Co-Head of Asia & Head of Private Wealth Asia Pacific, Partners…" at bounding box center [360, 339] width 207 height 105
copy ul "[PERSON_NAME] , Co-Head of Asia & Head of Private Wealth Asia Pacific, Partners…"
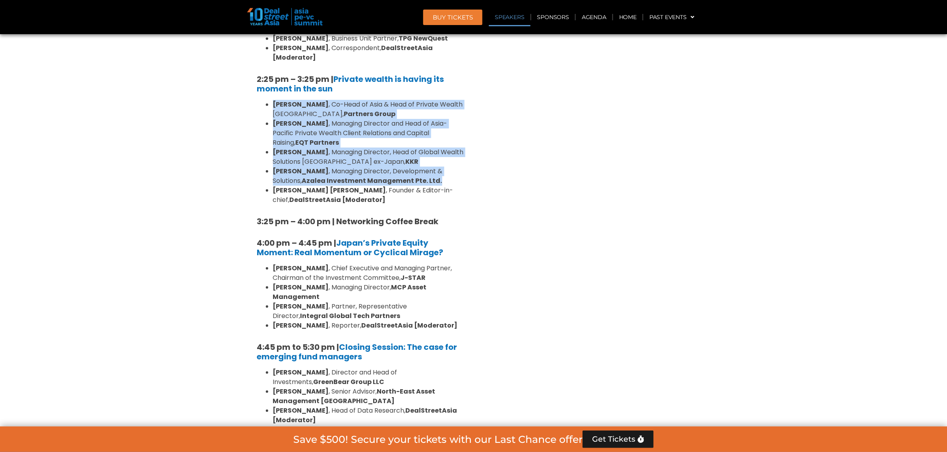
scroll to position [976, 0]
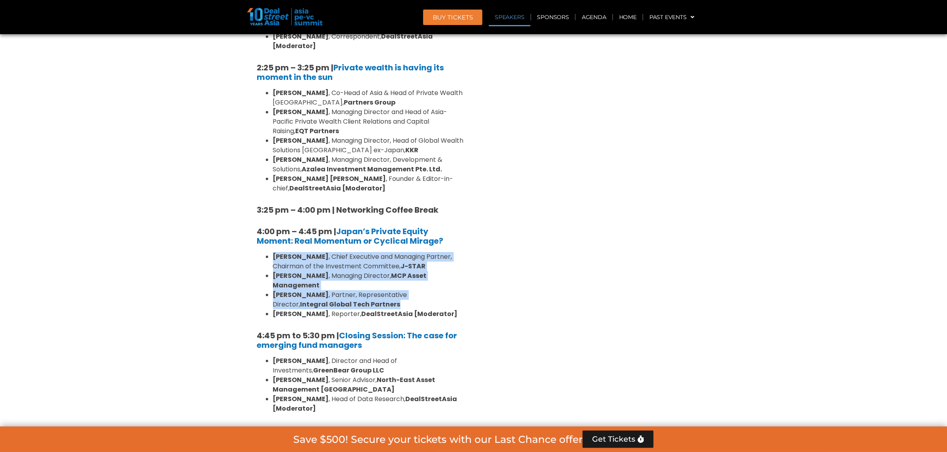
drag, startPoint x: 272, startPoint y: 200, endPoint x: 365, endPoint y: 245, distance: 102.6
click at [365, 252] on ul "[PERSON_NAME] , Chief Executive and Managing Partner, Chairman of the Investmen…" at bounding box center [360, 285] width 207 height 67
copy ul "[PERSON_NAME] , Chief Executive and Managing Partner, Chairman of the Investmen…"
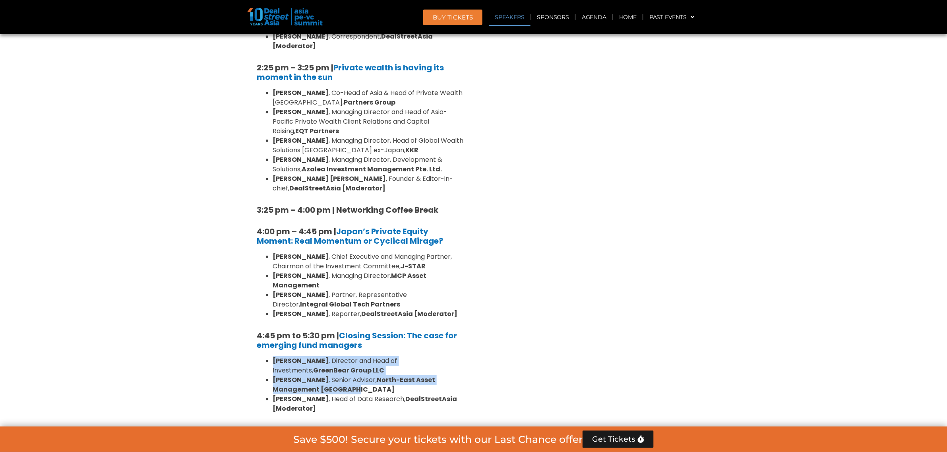
drag, startPoint x: 274, startPoint y: 303, endPoint x: 375, endPoint y: 330, distance: 104.6
click at [375, 356] on ul "[PERSON_NAME] , Director and Head of Investments, GreenBear Group LLC [PERSON_N…" at bounding box center [360, 384] width 207 height 57
copy ul "[PERSON_NAME] , Director and Head of Investments, GreenBear Group LLC [PERSON_N…"
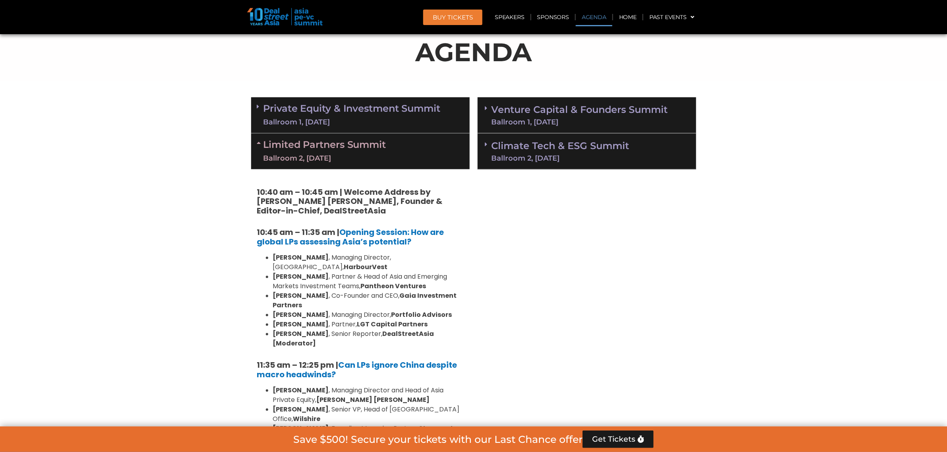
scroll to position [181, 0]
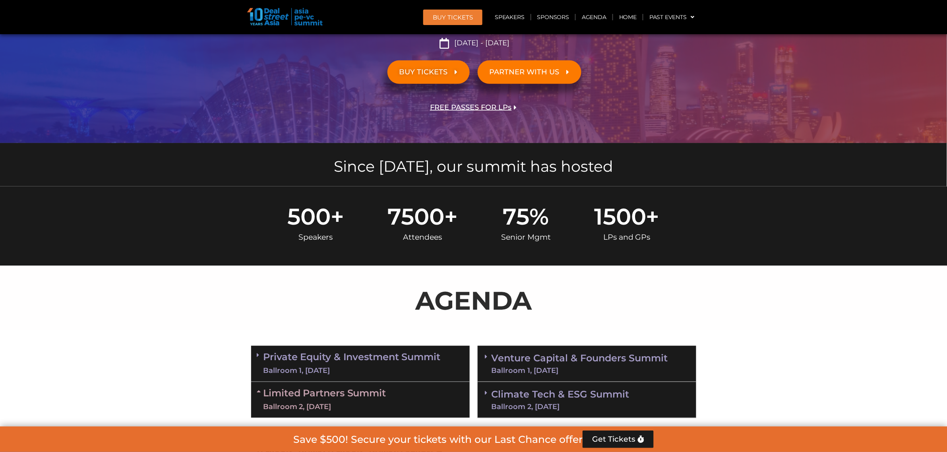
click at [316, 388] on link "Limited Partners [GEOGRAPHIC_DATA] 2, [DATE]" at bounding box center [325, 400] width 123 height 24
click at [329, 364] on link "Private Equity & Investment Summit Ballroom 1, [DATE]" at bounding box center [352, 364] width 177 height 24
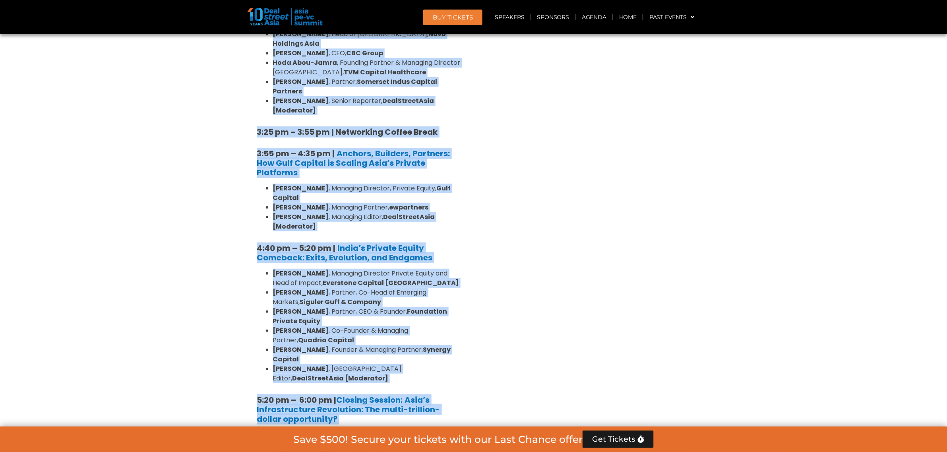
scroll to position [1423, 0]
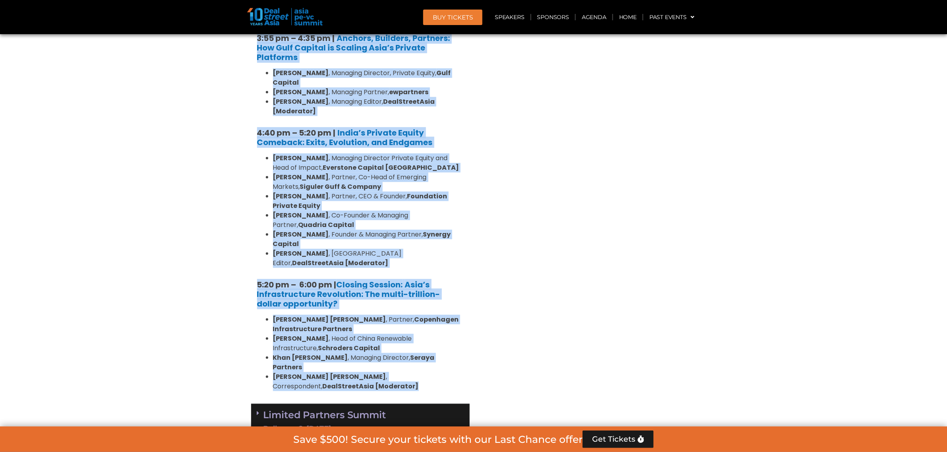
drag, startPoint x: 251, startPoint y: 71, endPoint x: 448, endPoint y: 250, distance: 266.2
copy div "2:40 lo – 72:60 ip | Dolorsi Ametcon – Adipiscing eli Seddo: Eiu Tempor Incidid…"
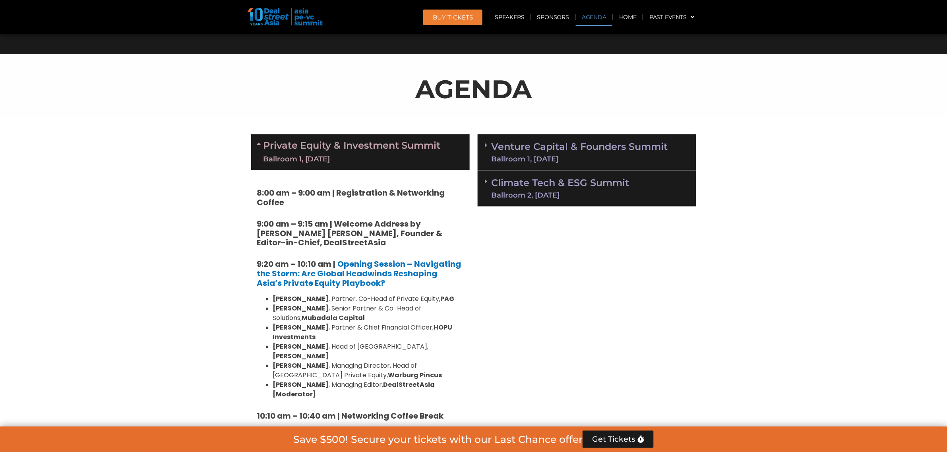
scroll to position [380, 0]
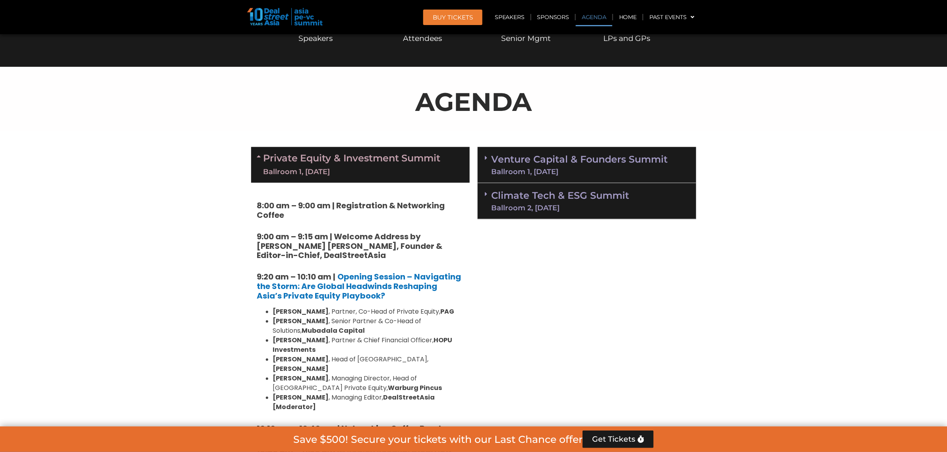
click at [551, 160] on link "Venture Capital & Founders​ Summit Ballroom 1, [DATE]" at bounding box center [580, 165] width 177 height 21
